Goal: Check status: Check status

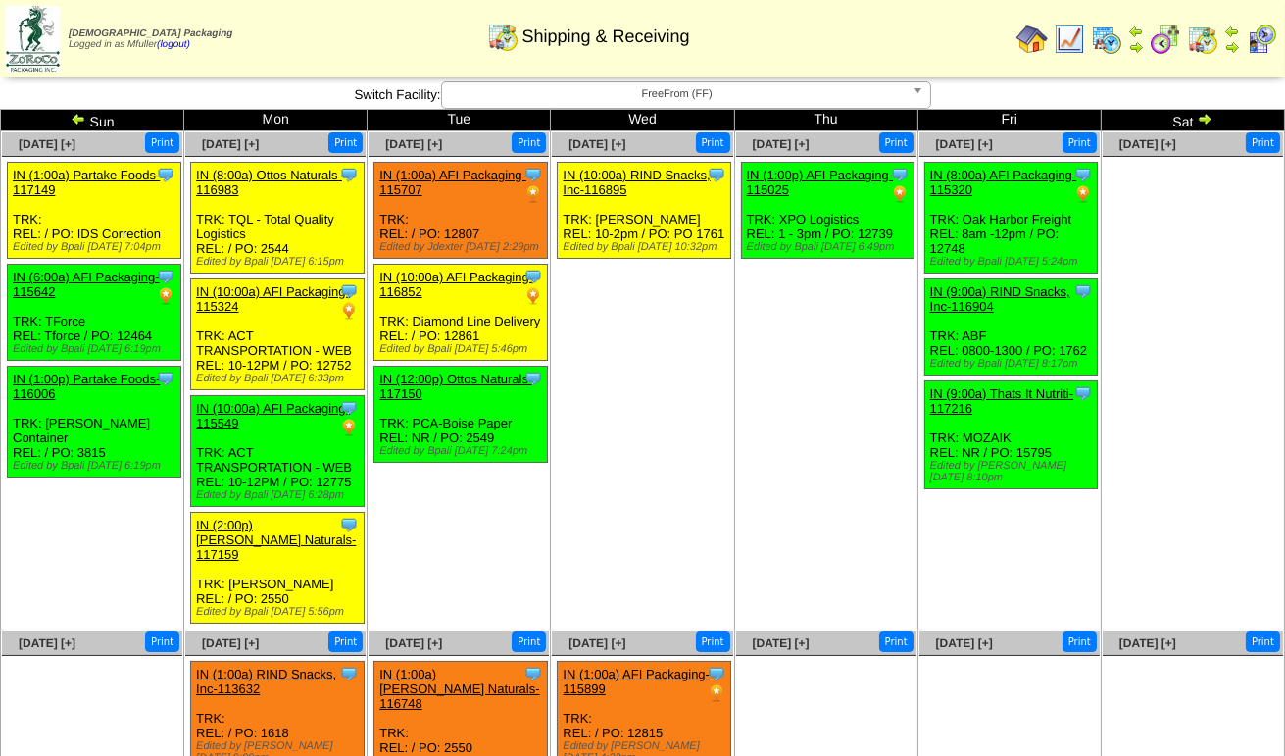
click at [74, 120] on img at bounding box center [79, 119] width 16 height 16
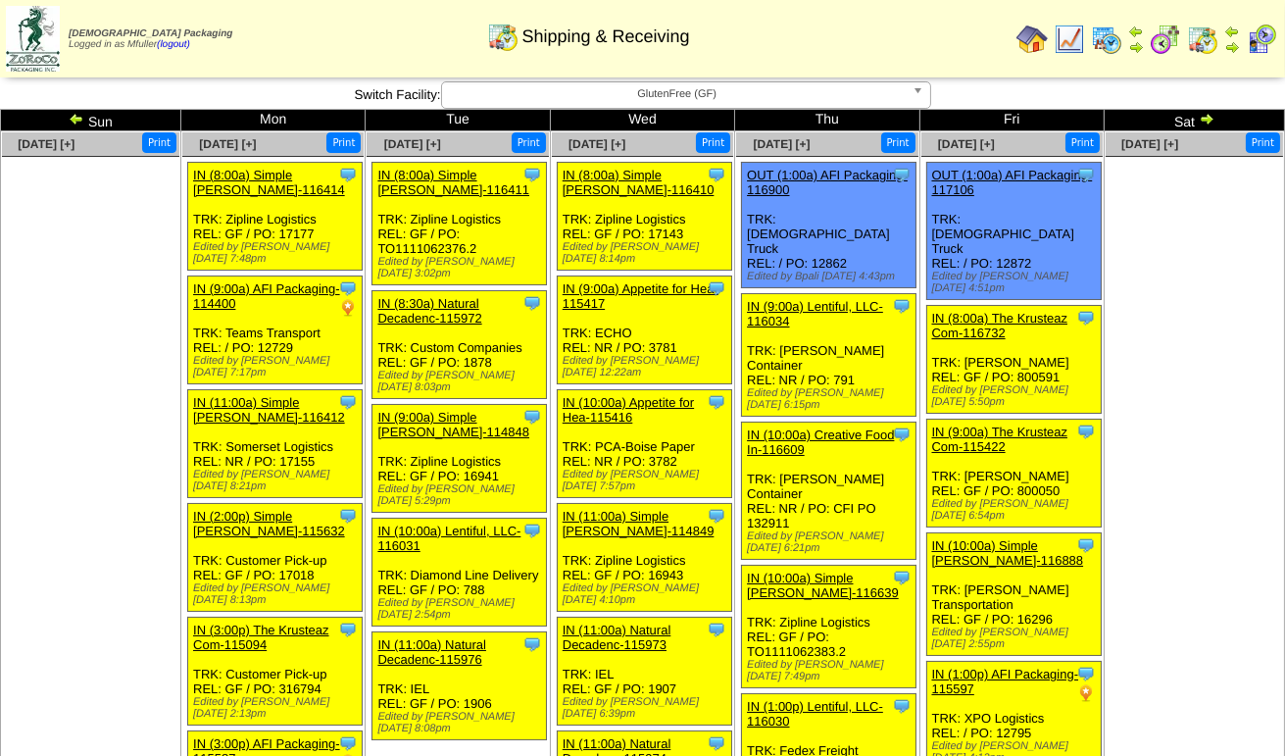
click at [1206, 119] on img at bounding box center [1207, 119] width 16 height 16
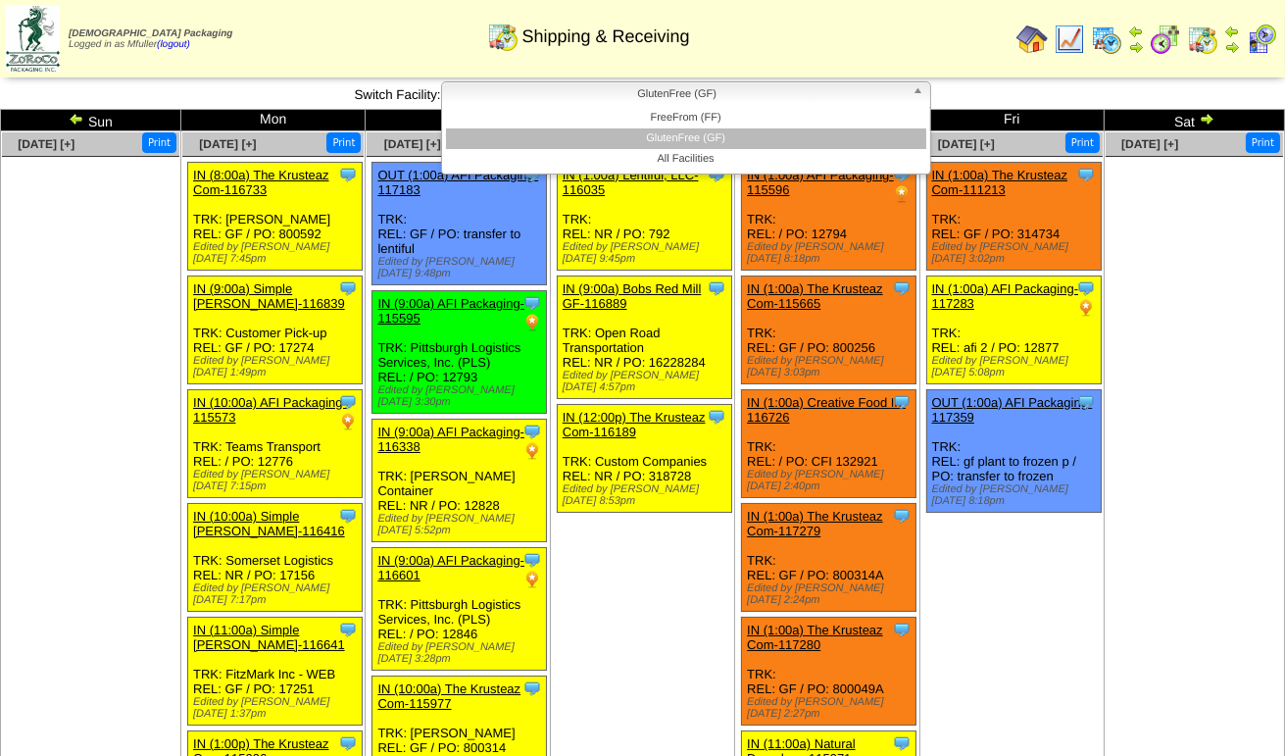
click at [650, 92] on span "GlutenFree (GF)" at bounding box center [677, 94] width 455 height 24
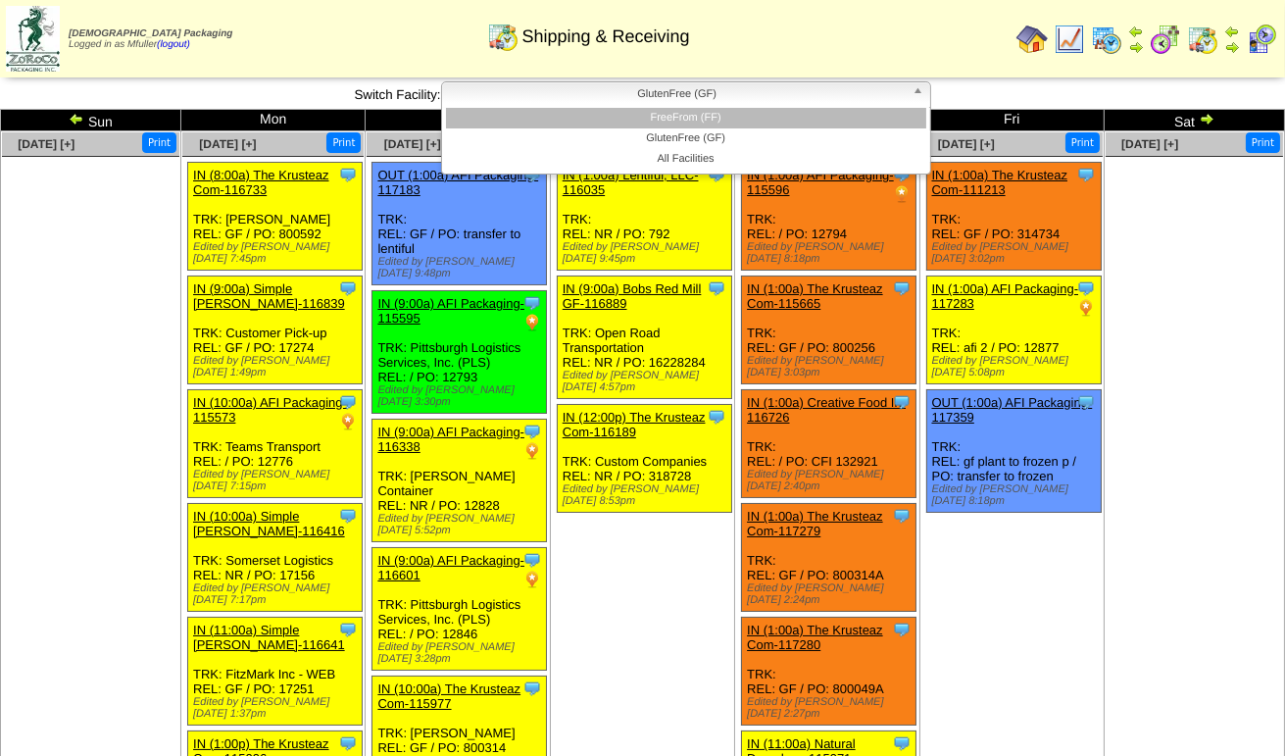
click at [656, 116] on li "FreeFrom (FF)" at bounding box center [686, 118] width 480 height 21
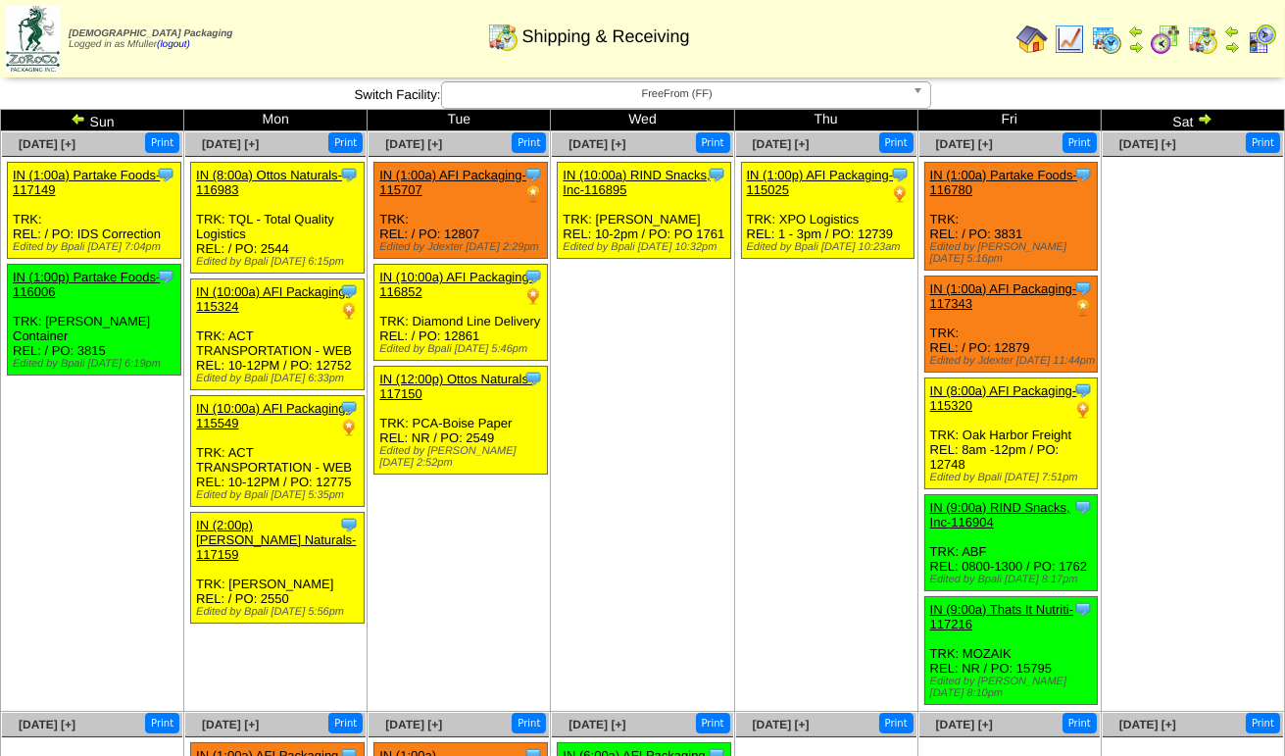
click at [1208, 123] on img at bounding box center [1205, 119] width 16 height 16
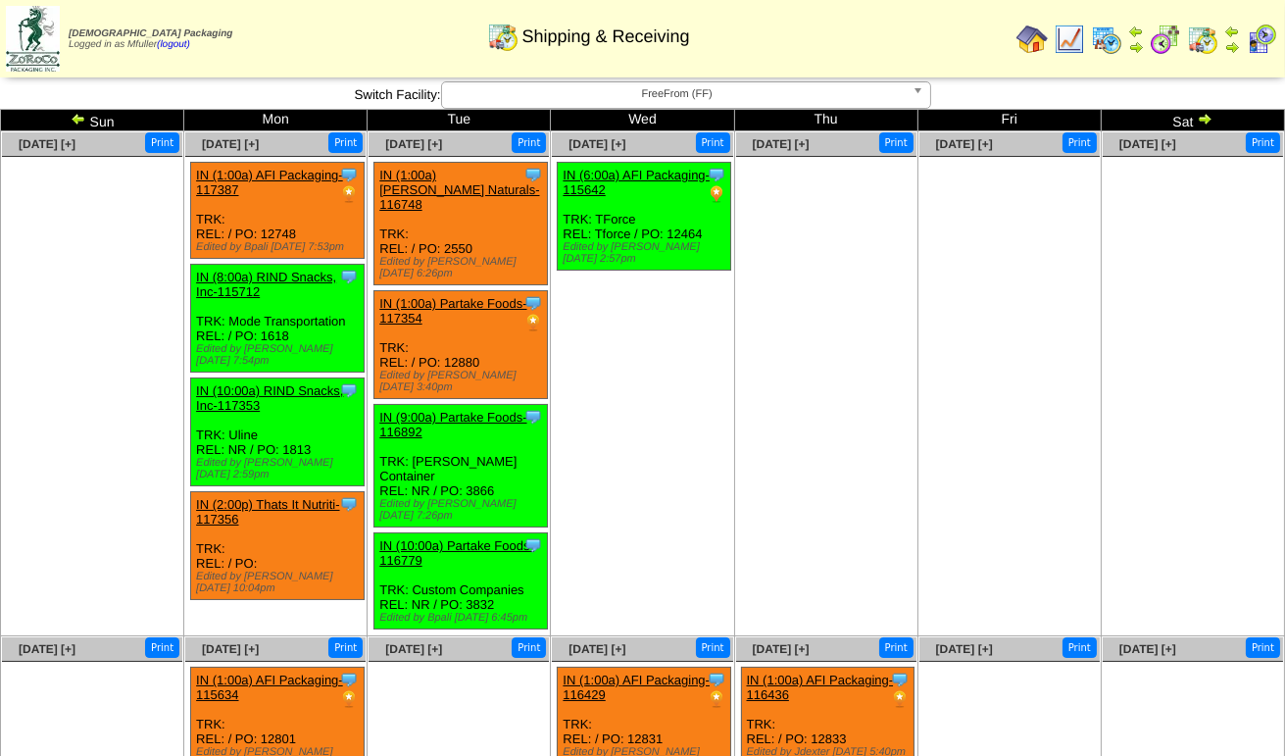
click at [77, 121] on img at bounding box center [79, 119] width 16 height 16
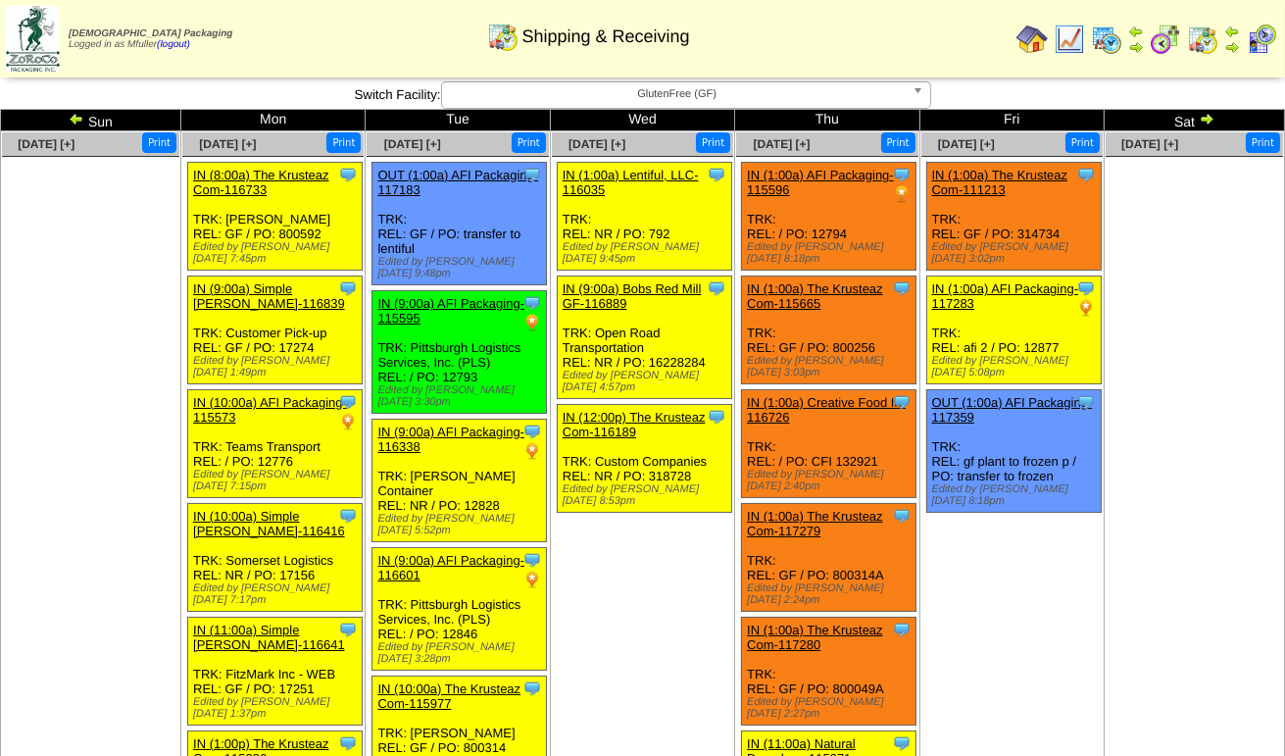
click at [1105, 38] on img at bounding box center [1106, 39] width 31 height 31
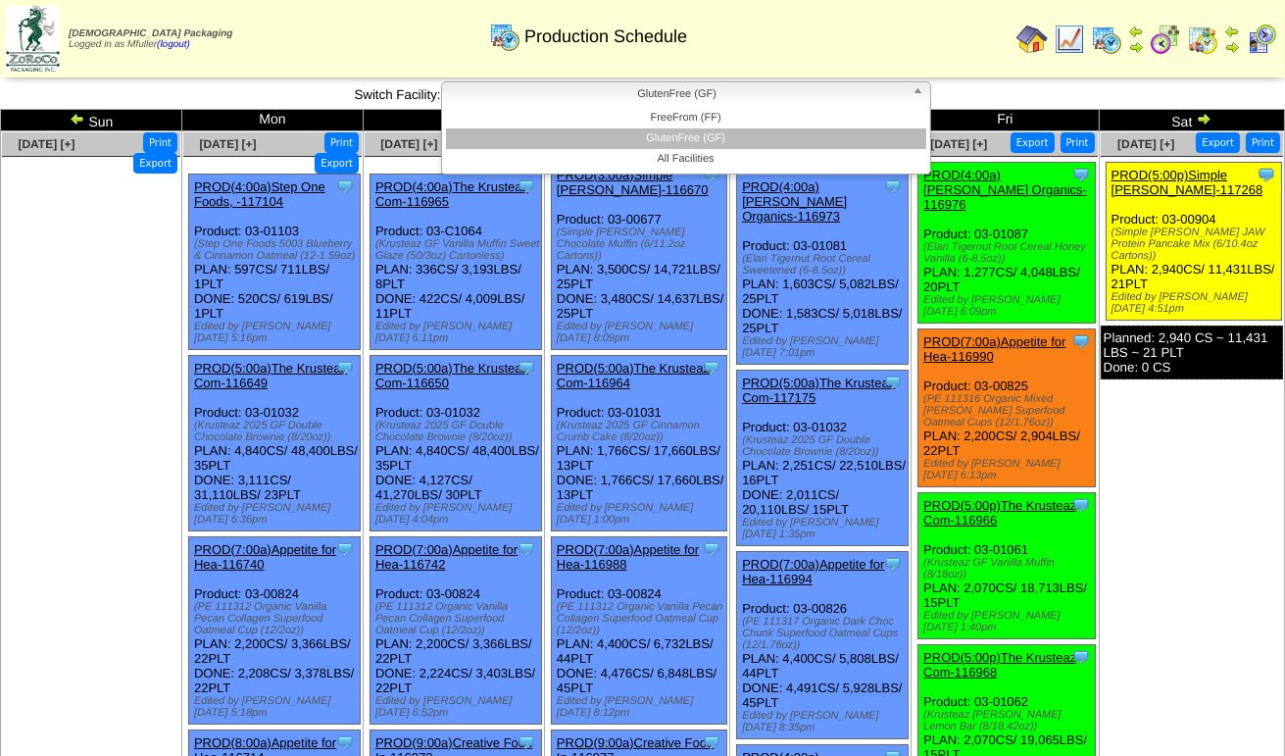
click at [884, 87] on span "GlutenFree (GF)" at bounding box center [677, 94] width 455 height 24
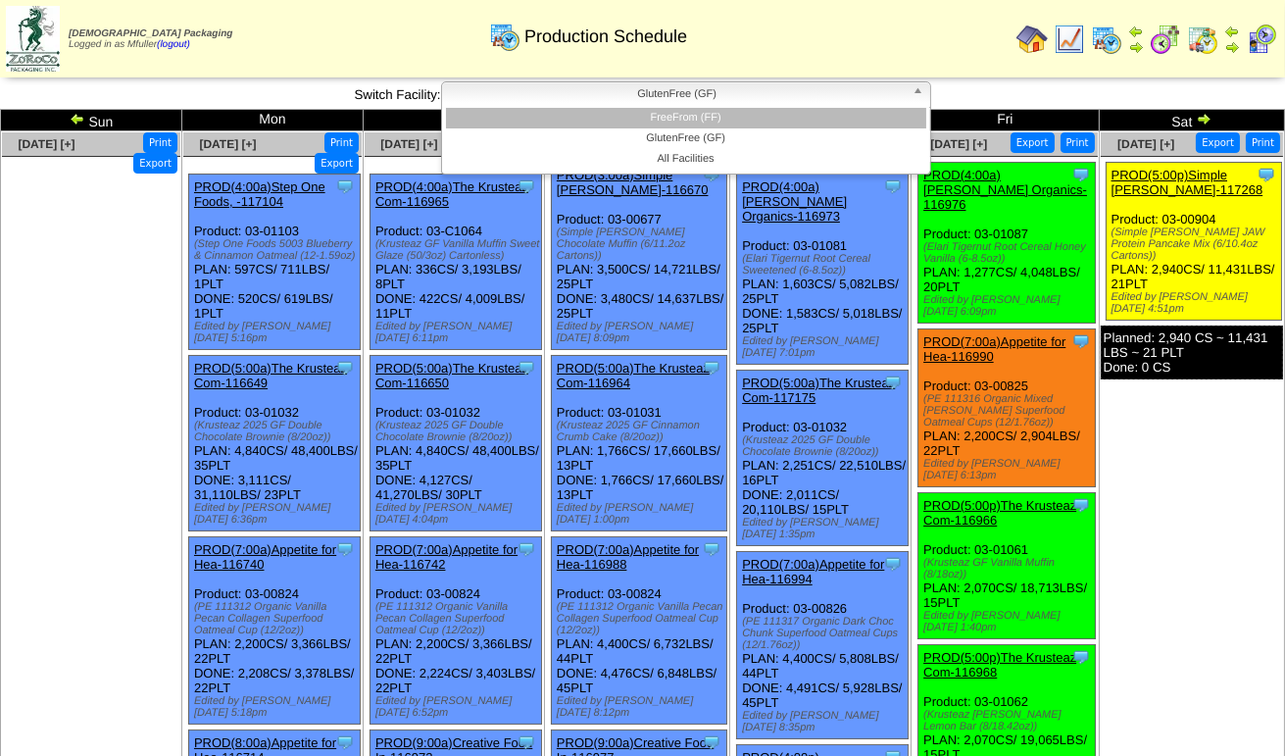
click at [875, 119] on li "FreeFrom (FF)" at bounding box center [686, 118] width 480 height 21
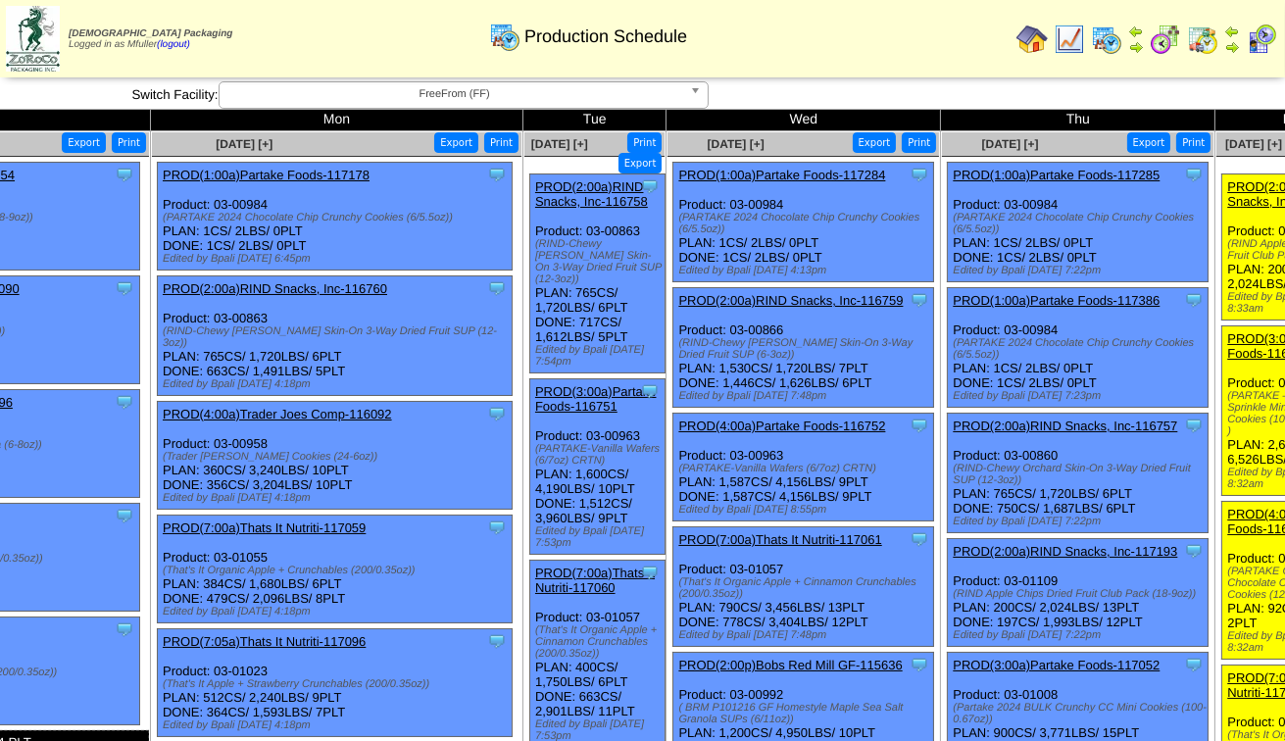
scroll to position [0, 350]
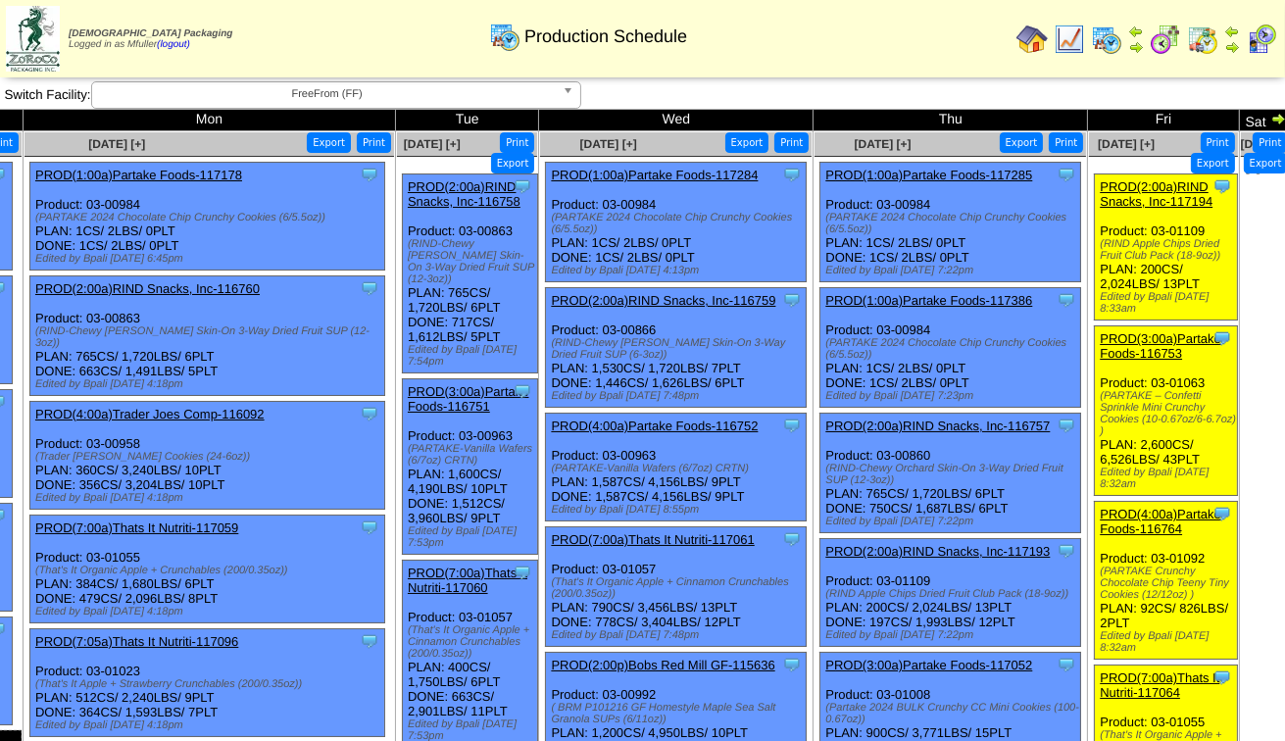
click at [1271, 120] on img at bounding box center [1279, 119] width 16 height 16
